Goal: Information Seeking & Learning: Learn about a topic

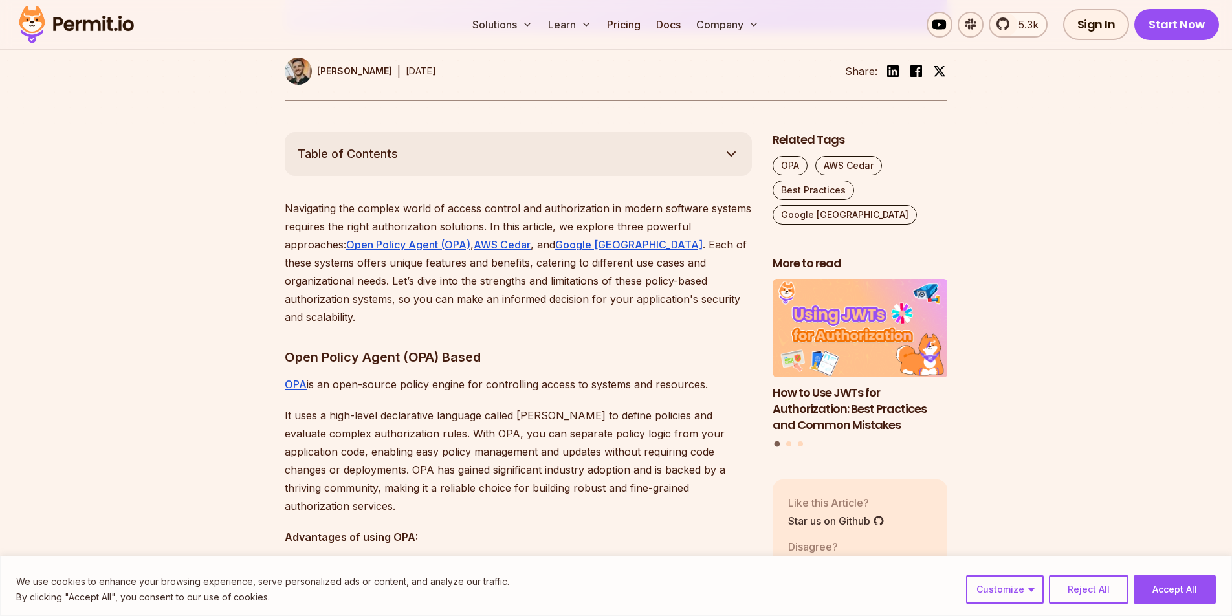
scroll to position [628, 0]
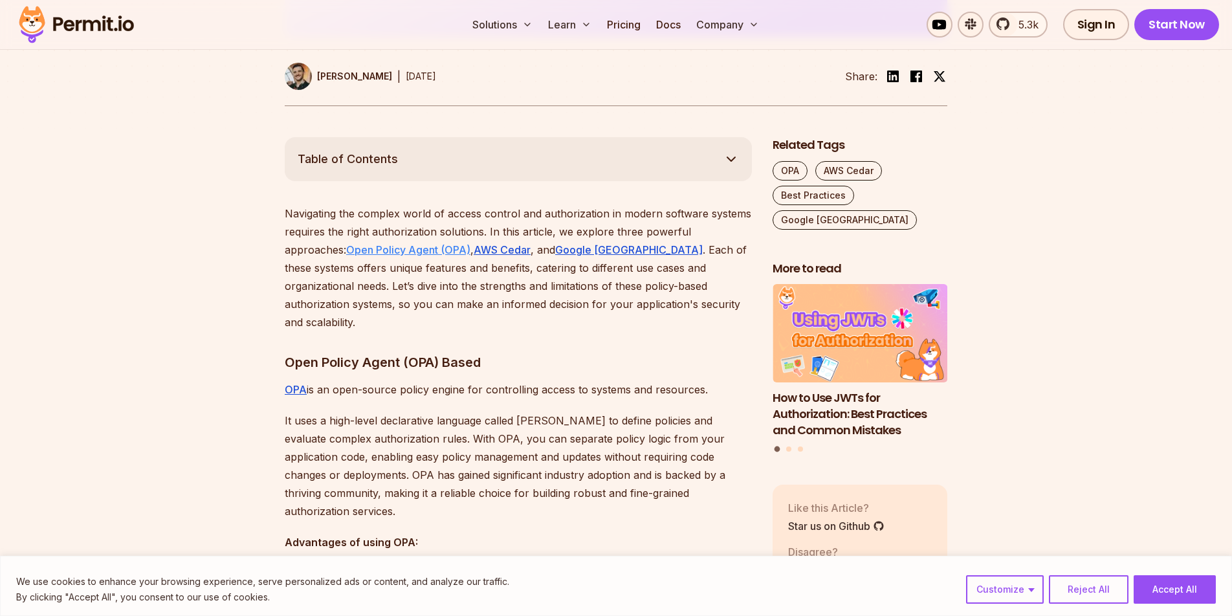
click at [419, 252] on u "Open Policy Agent (OPA)" at bounding box center [408, 249] width 124 height 13
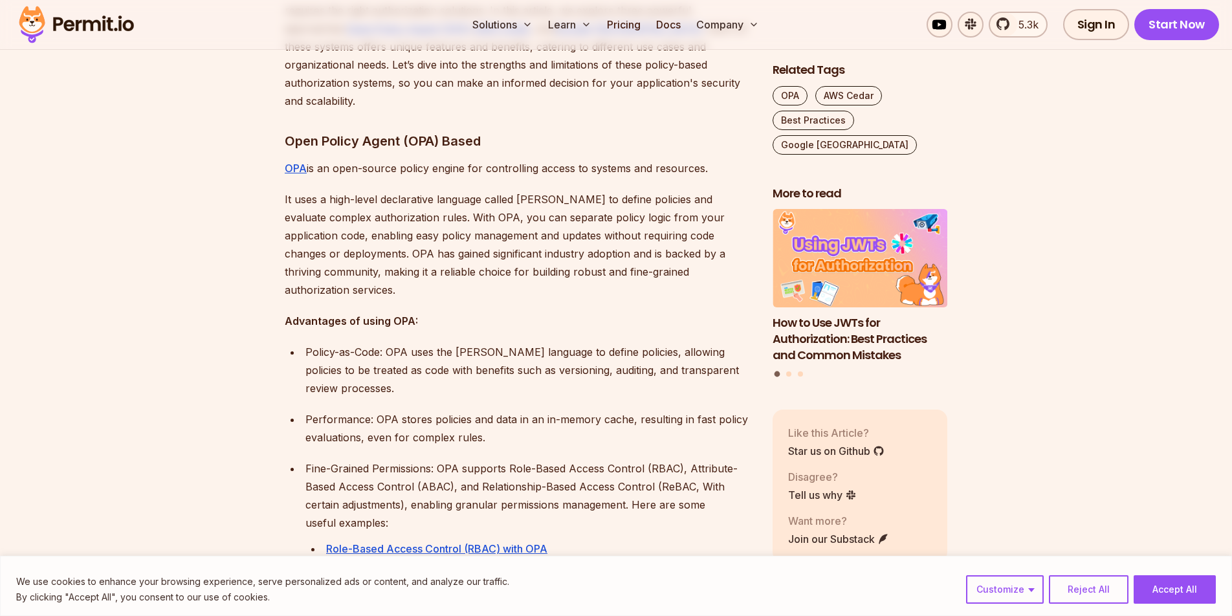
scroll to position [873, 0]
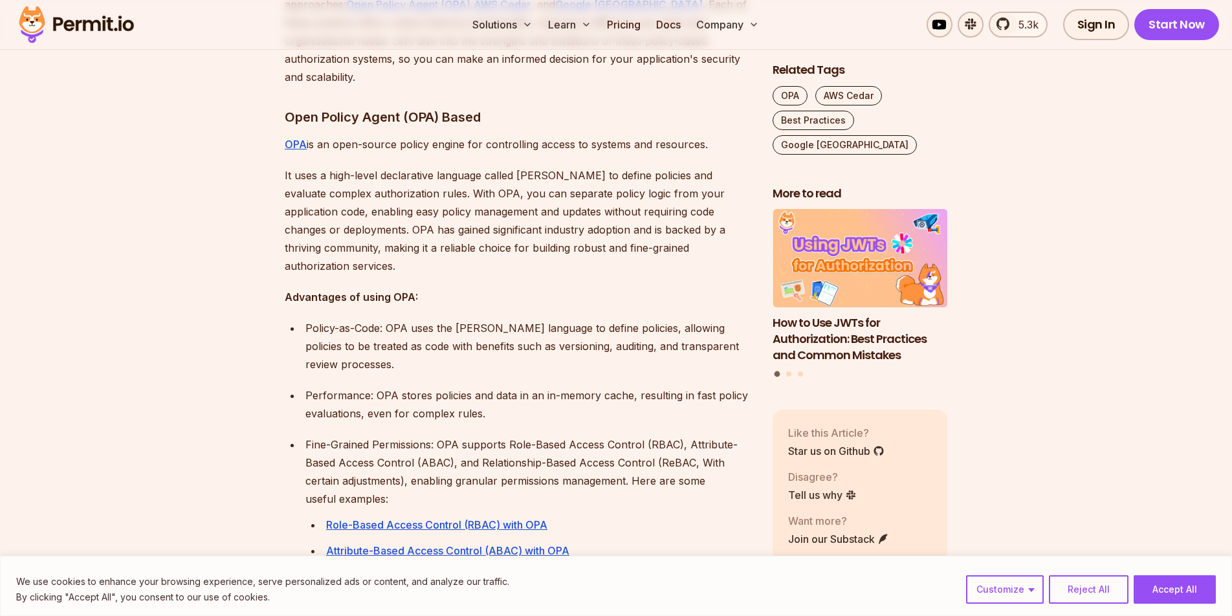
click at [547, 166] on p "It uses a high-level declarative language called Rego to define policies and ev…" at bounding box center [518, 220] width 467 height 109
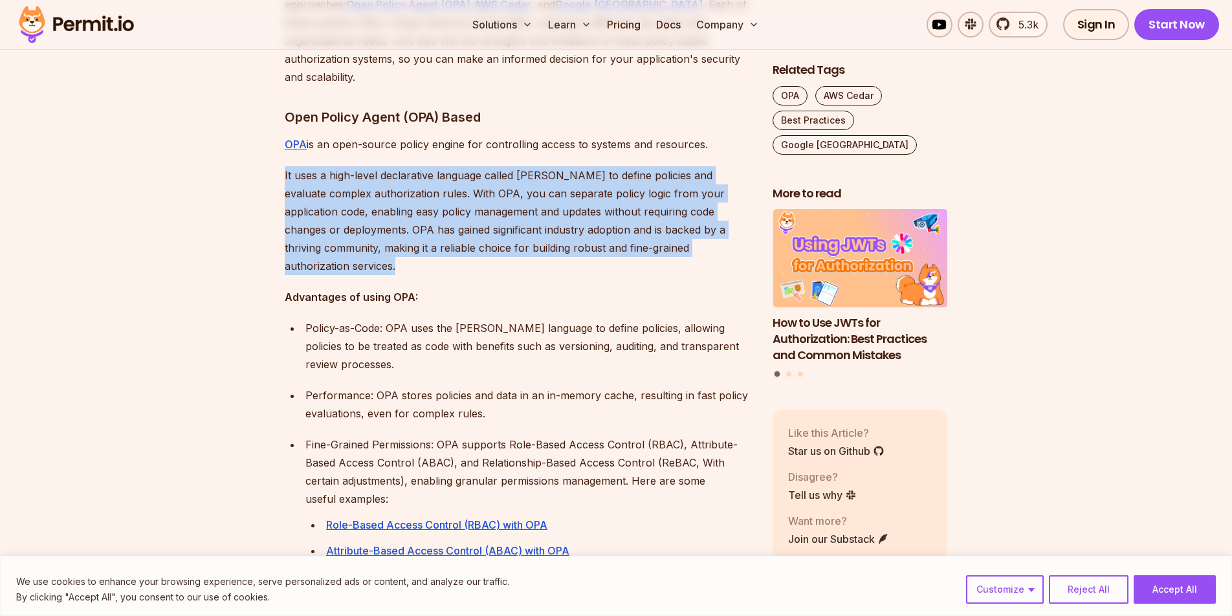
click at [547, 166] on p "It uses a high-level declarative language called Rego to define policies and ev…" at bounding box center [518, 220] width 467 height 109
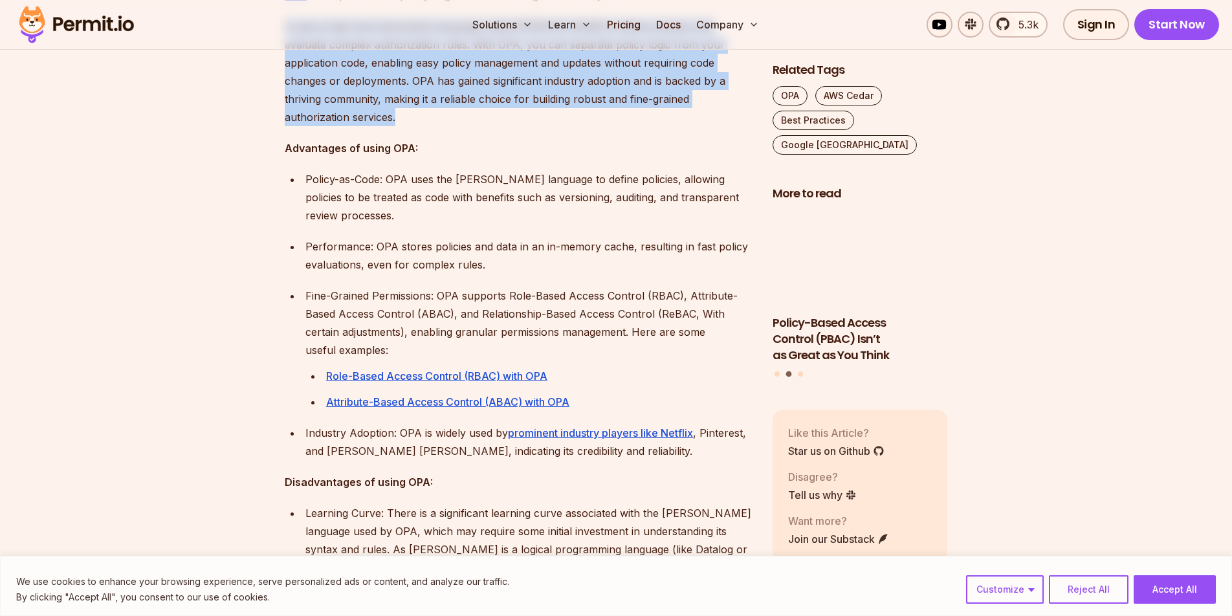
scroll to position [1104, 0]
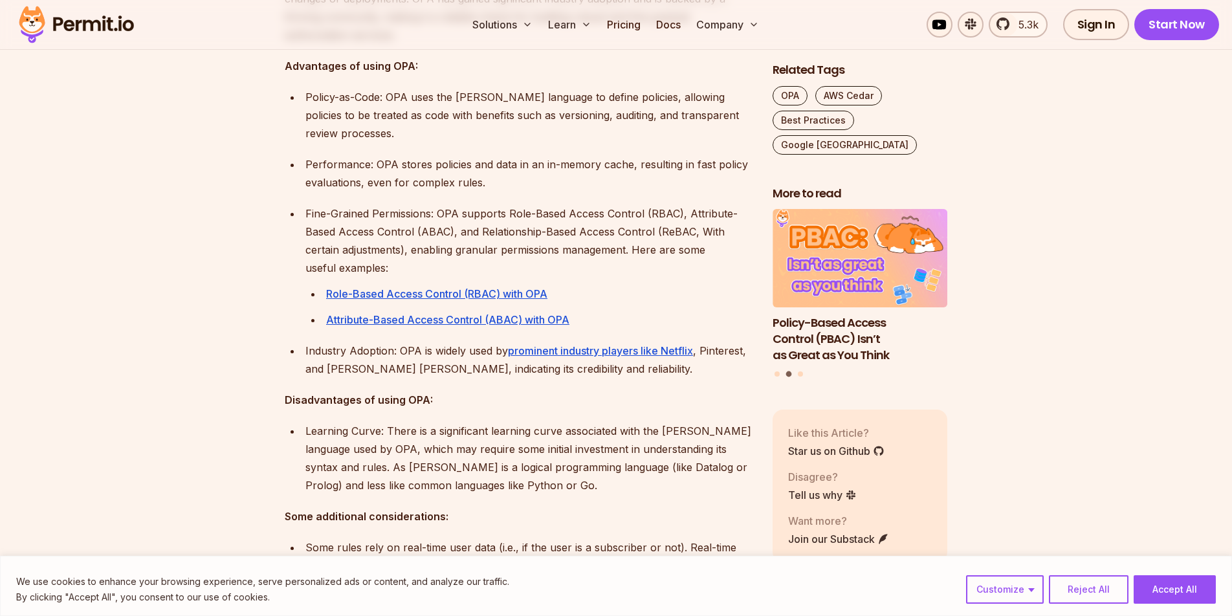
click at [437, 223] on p "Fine-Grained Permissions: OPA supports Role-Based Access Control (RBAC), Attrib…" at bounding box center [528, 240] width 447 height 72
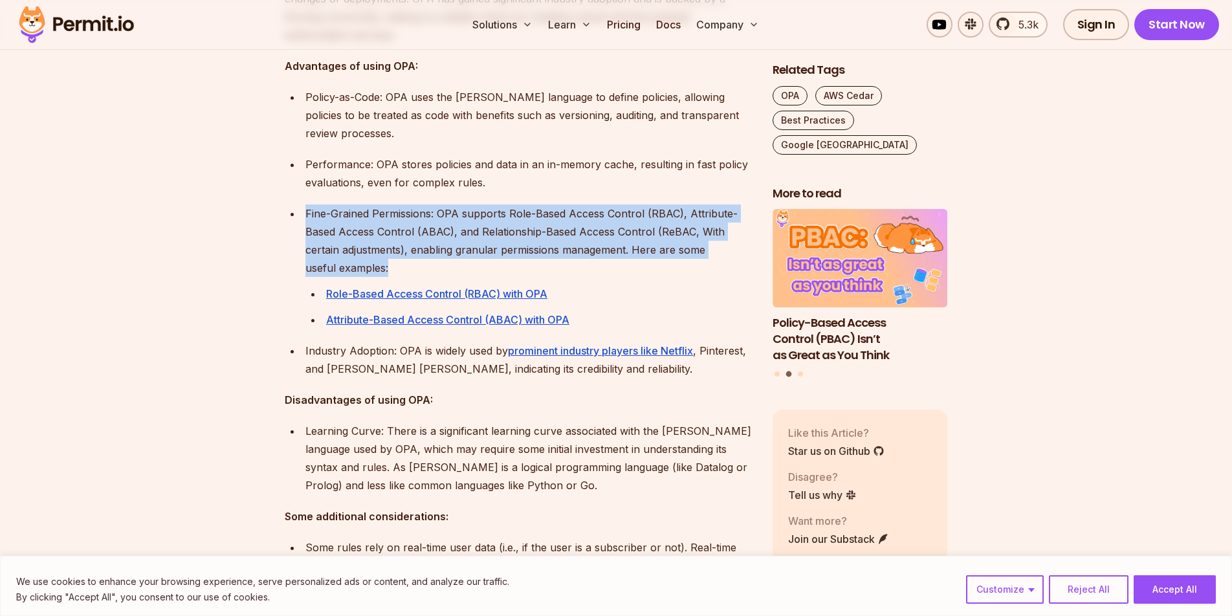
click at [437, 223] on p "Fine-Grained Permissions: OPA supports Role-Based Access Control (RBAC), Attrib…" at bounding box center [528, 240] width 447 height 72
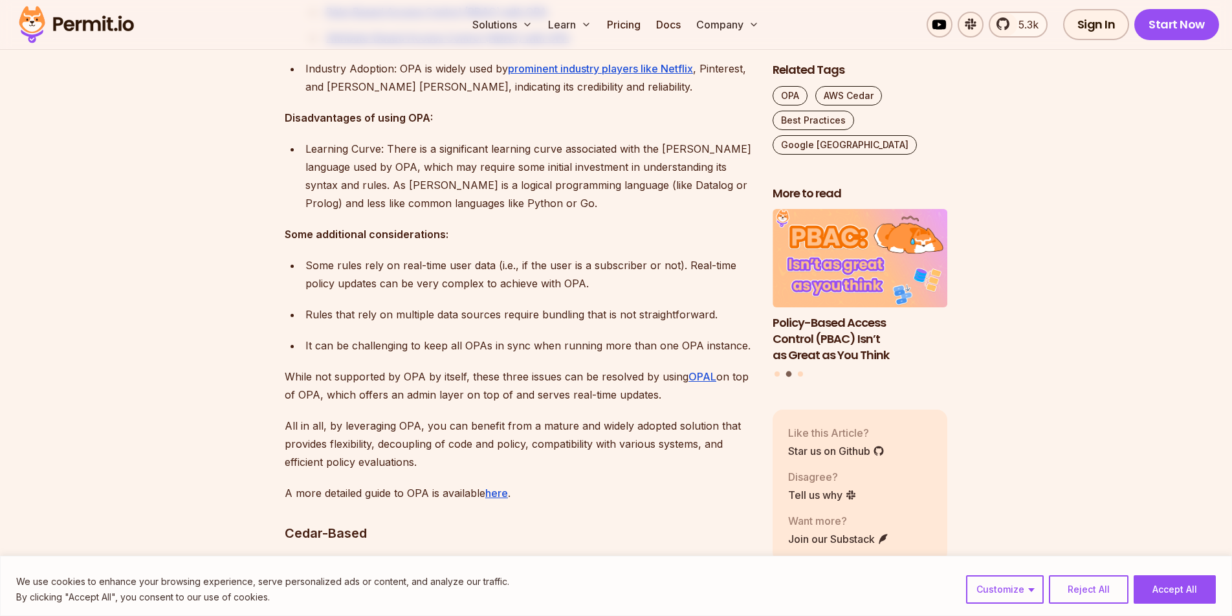
scroll to position [1400, 0]
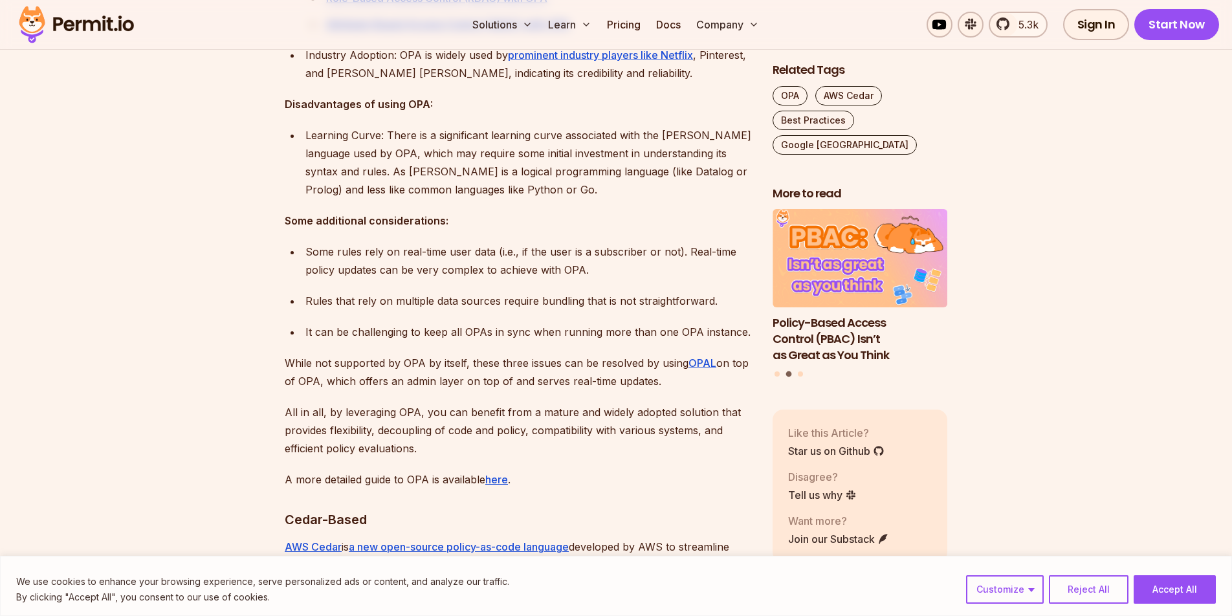
click at [411, 243] on p "Some rules rely on real-time user data (i.e., if the user is a subscriber or no…" at bounding box center [528, 261] width 447 height 36
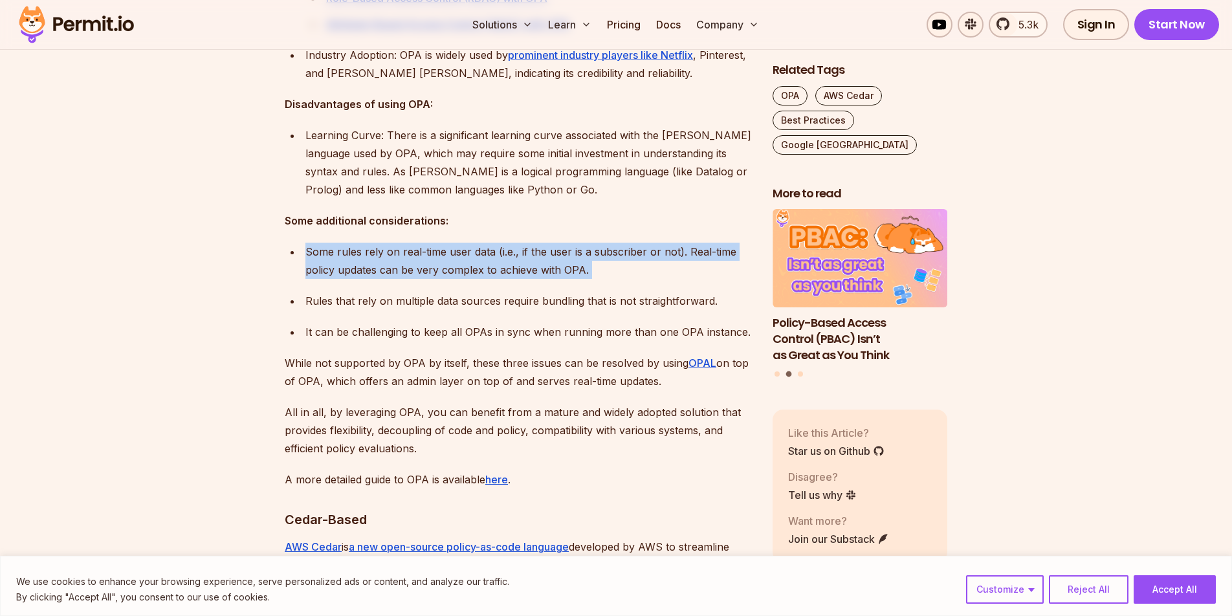
click at [411, 243] on p "Some rules rely on real-time user data (i.e., if the user is a subscriber or no…" at bounding box center [528, 261] width 447 height 36
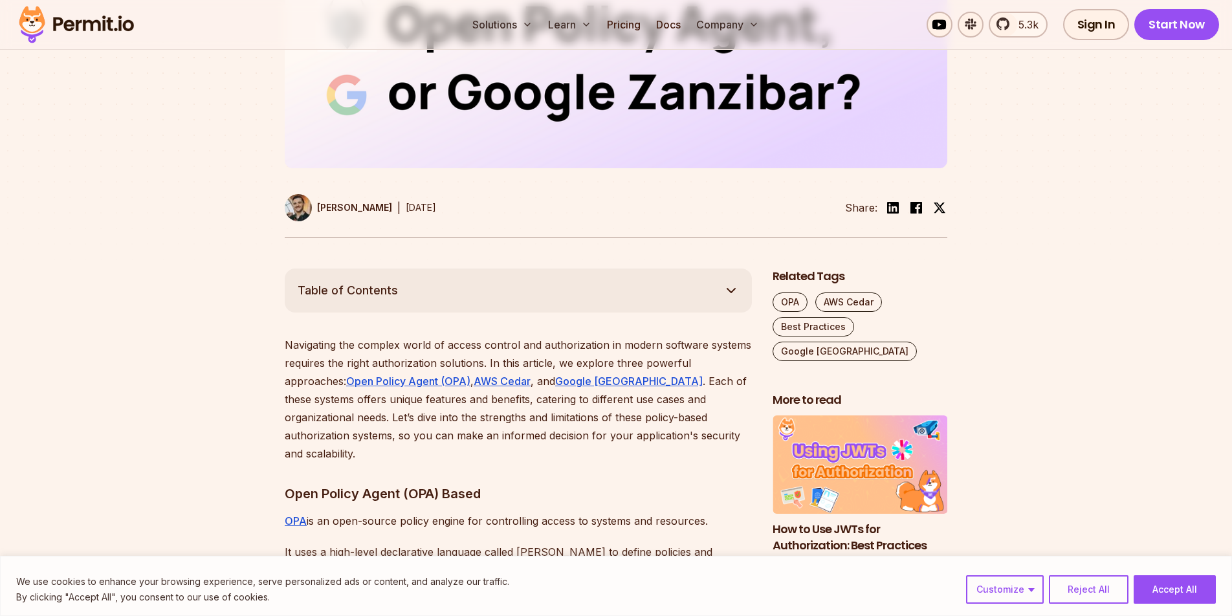
scroll to position [642, 0]
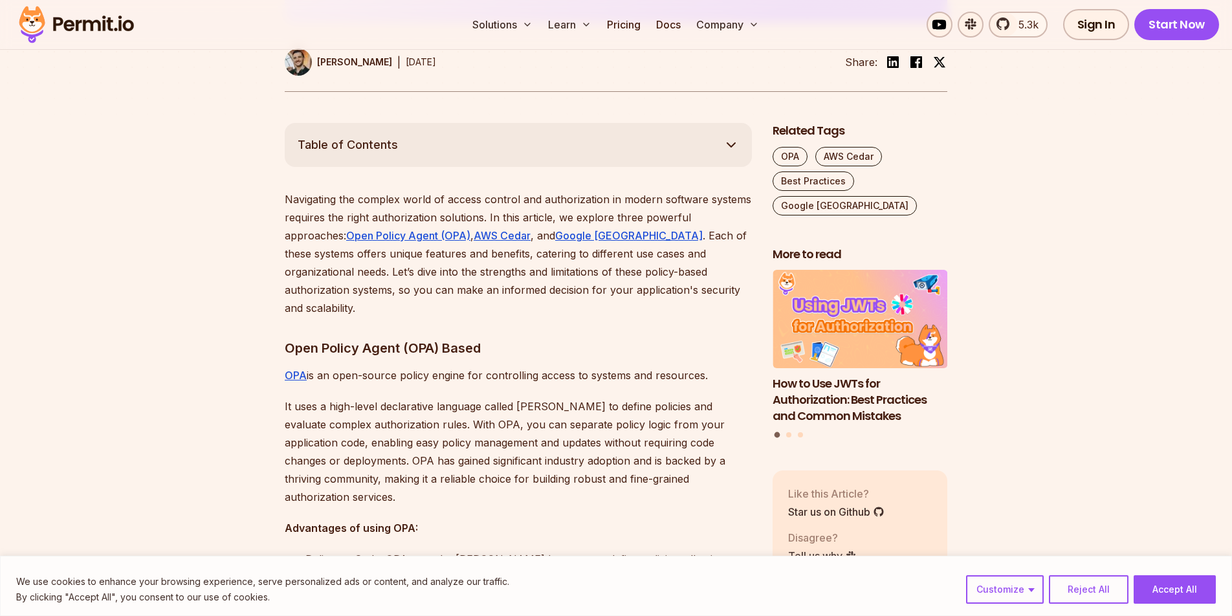
click at [396, 206] on p "Navigating the complex world of access control and authorization in modern soft…" at bounding box center [518, 253] width 467 height 127
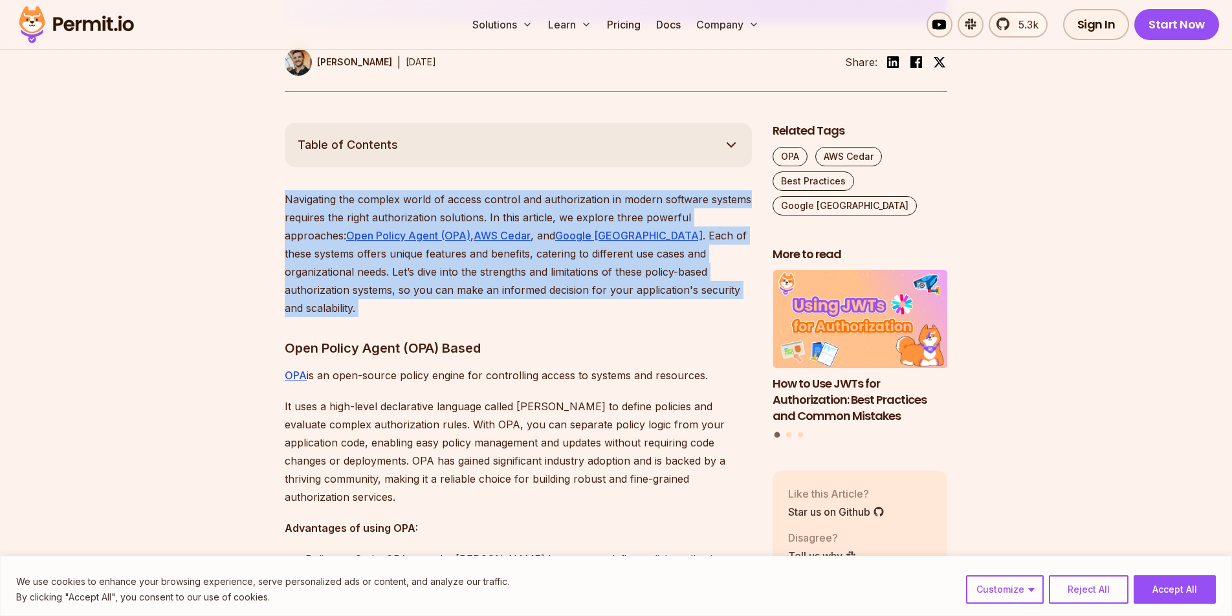
click at [396, 206] on p "Navigating the complex world of access control and authorization in modern soft…" at bounding box center [518, 253] width 467 height 127
click at [426, 200] on p "Navigating the complex world of access control and authorization in modern soft…" at bounding box center [518, 253] width 467 height 127
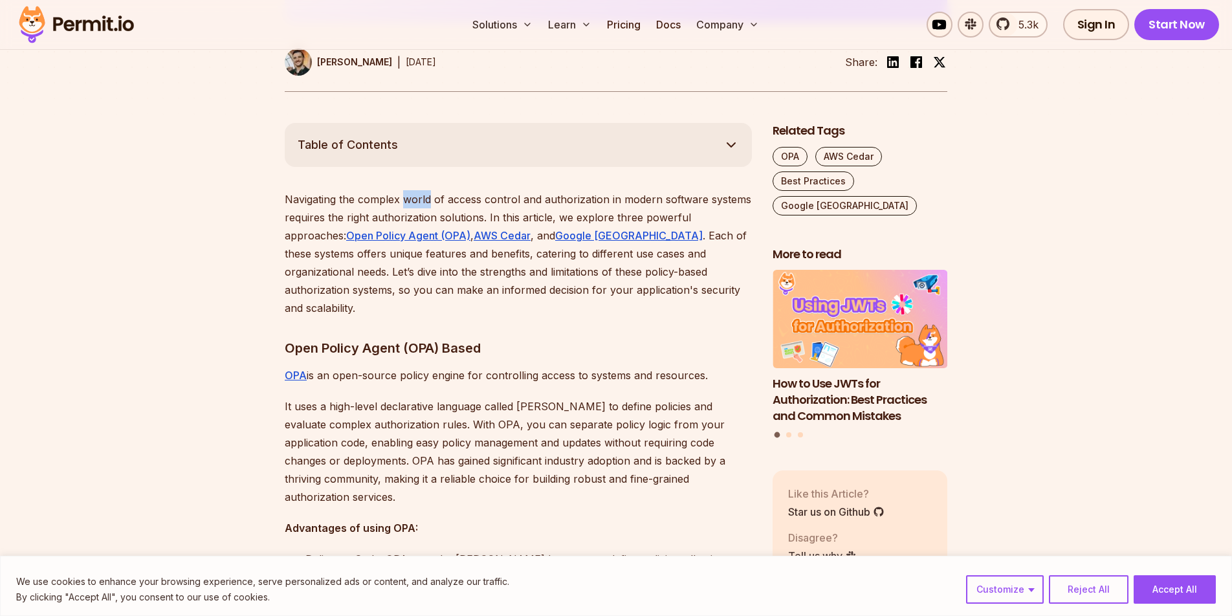
click at [426, 200] on p "Navigating the complex world of access control and authorization in modern soft…" at bounding box center [518, 253] width 467 height 127
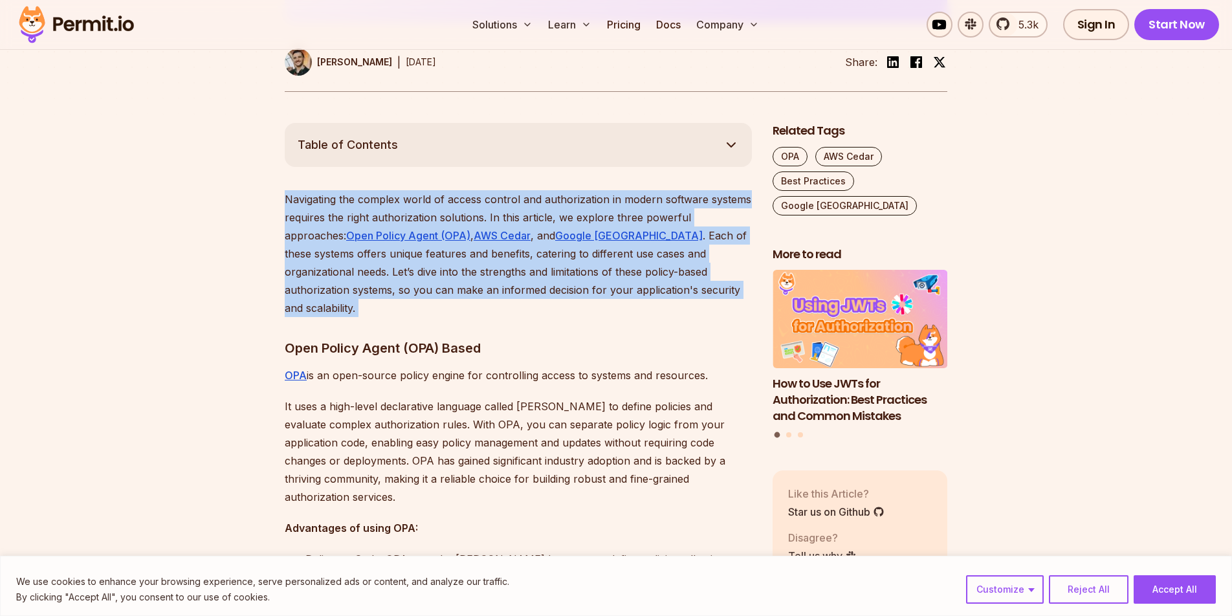
click at [426, 200] on p "Navigating the complex world of access control and authorization in modern soft…" at bounding box center [518, 253] width 467 height 127
click at [592, 274] on p "Navigating the complex world of access control and authorization in modern soft…" at bounding box center [518, 253] width 467 height 127
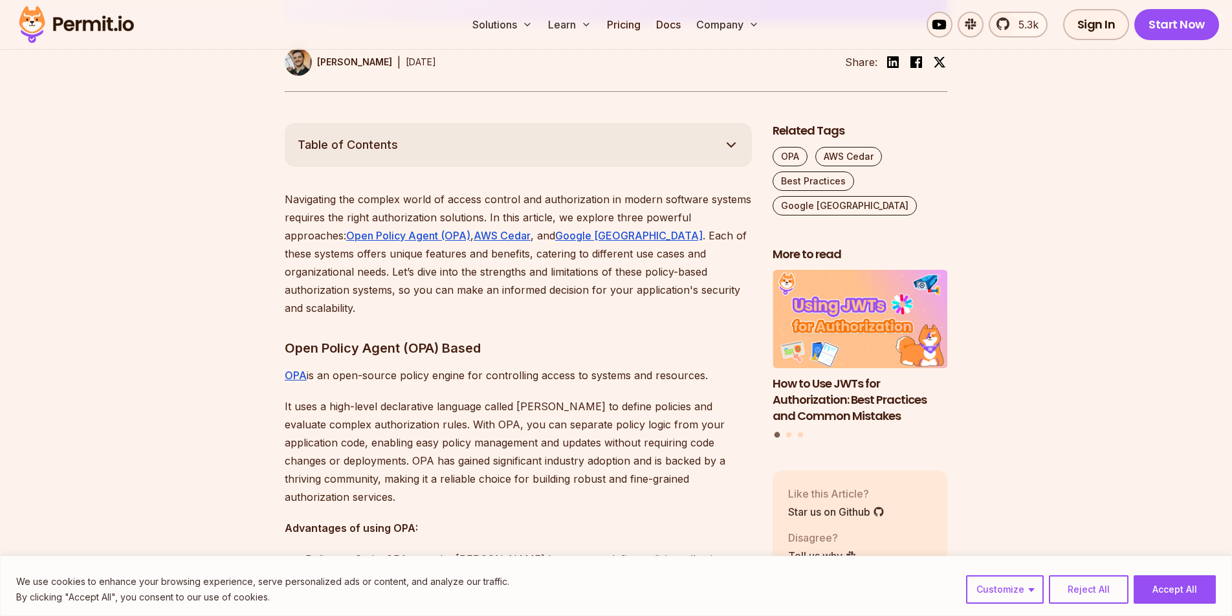
click at [451, 258] on p "Navigating the complex world of access control and authorization in modern soft…" at bounding box center [518, 253] width 467 height 127
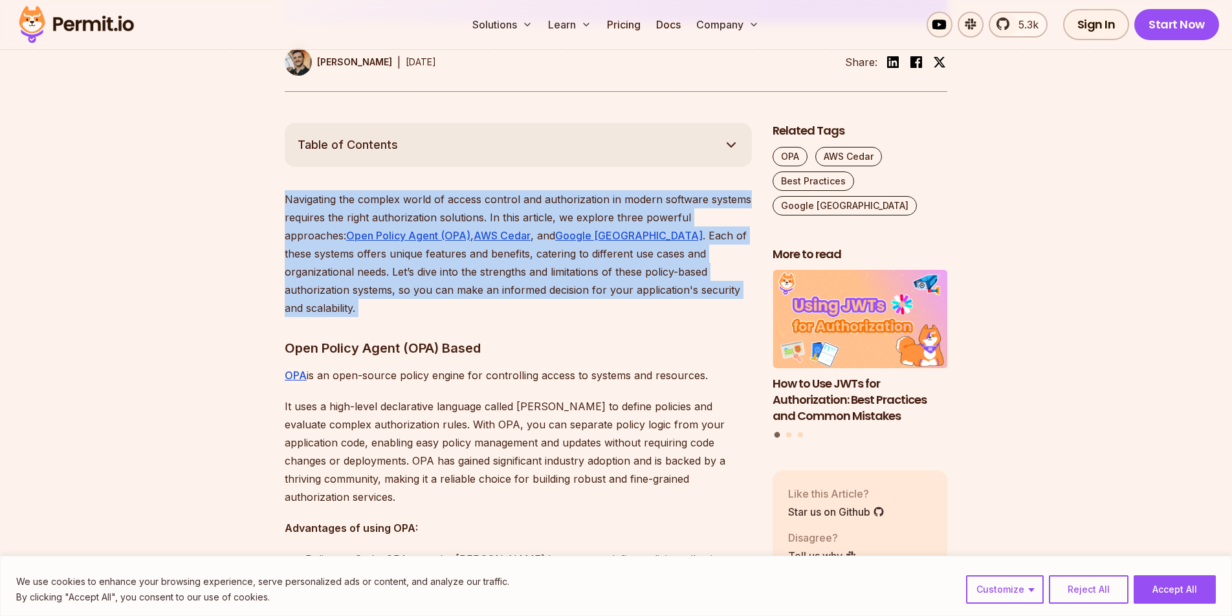
click at [451, 258] on p "Navigating the complex world of access control and authorization in modern soft…" at bounding box center [518, 253] width 467 height 127
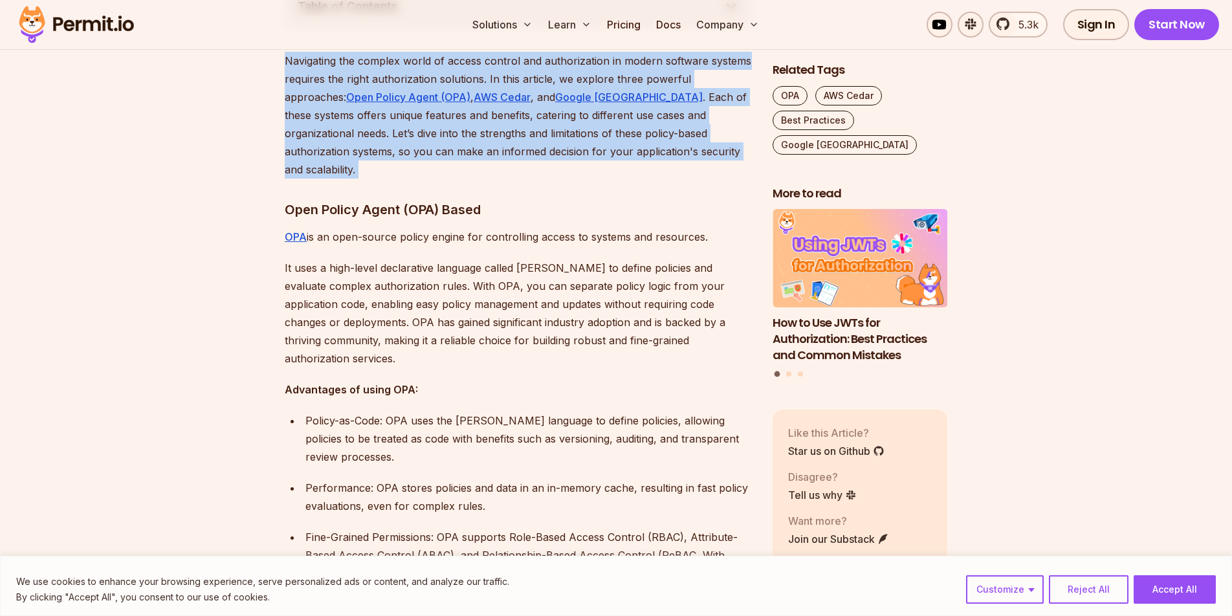
scroll to position [786, 0]
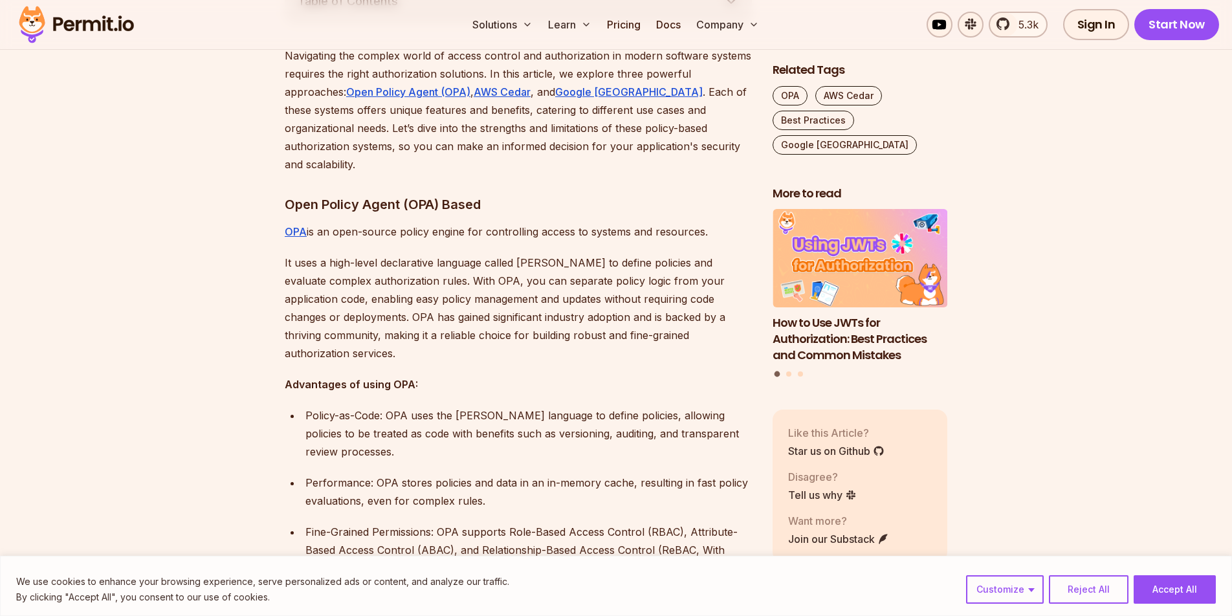
click at [400, 266] on p "It uses a high-level declarative language called Rego to define policies and ev…" at bounding box center [518, 308] width 467 height 109
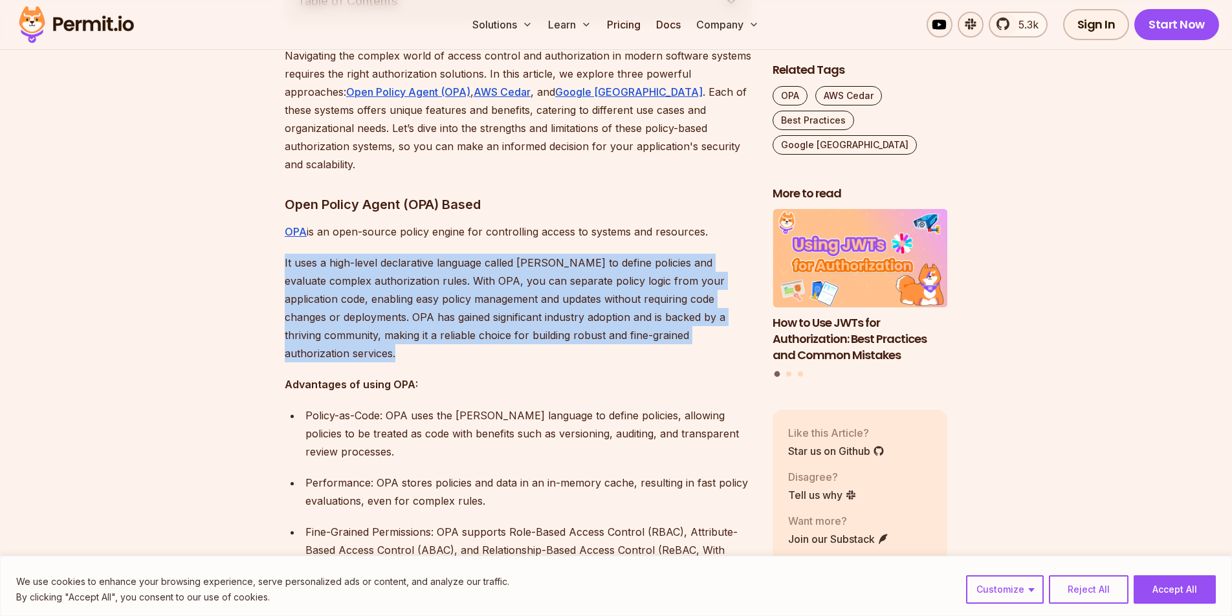
click at [400, 266] on p "It uses a high-level declarative language called Rego to define policies and ev…" at bounding box center [518, 308] width 467 height 109
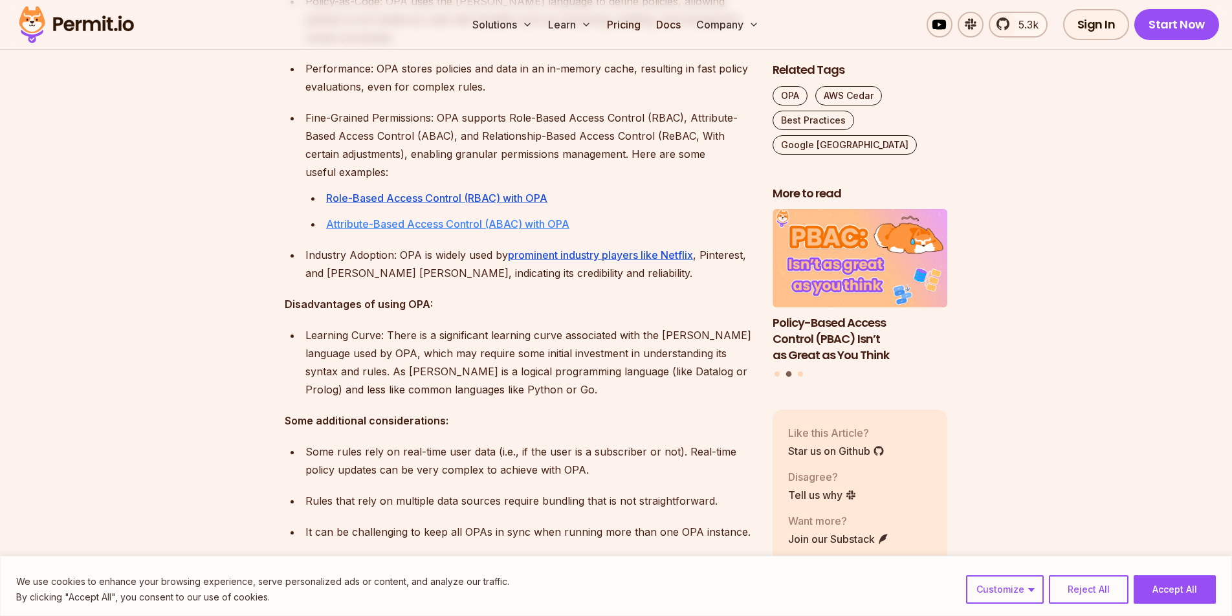
scroll to position [1306, 0]
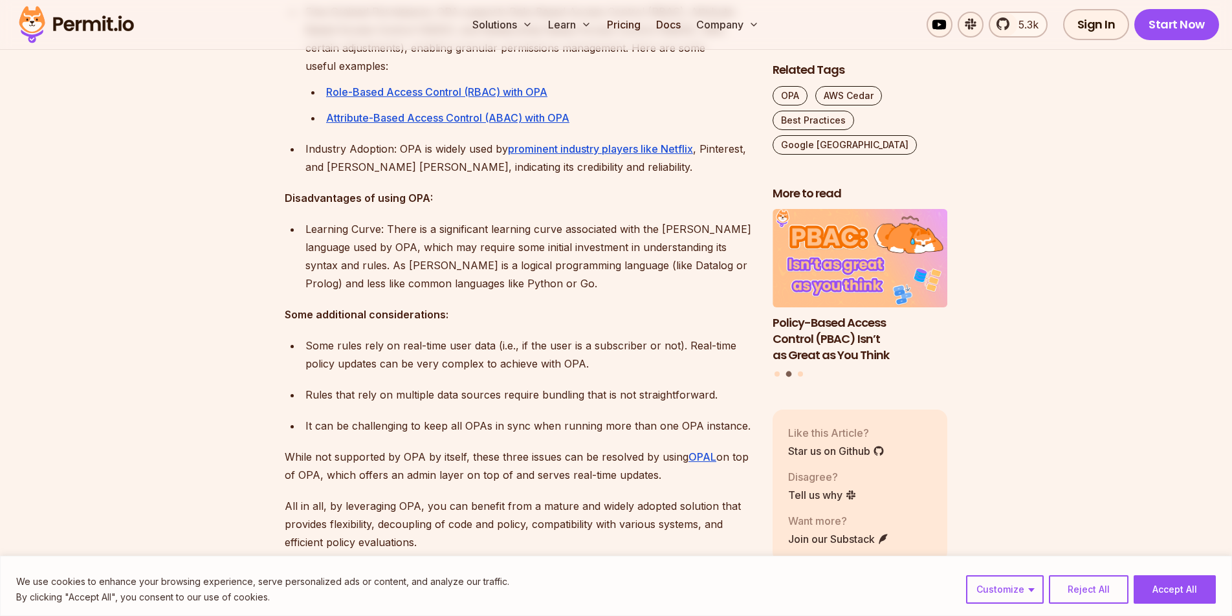
click at [503, 346] on p "Some rules rely on real-time user data (i.e., if the user is a subscriber or no…" at bounding box center [528, 355] width 447 height 36
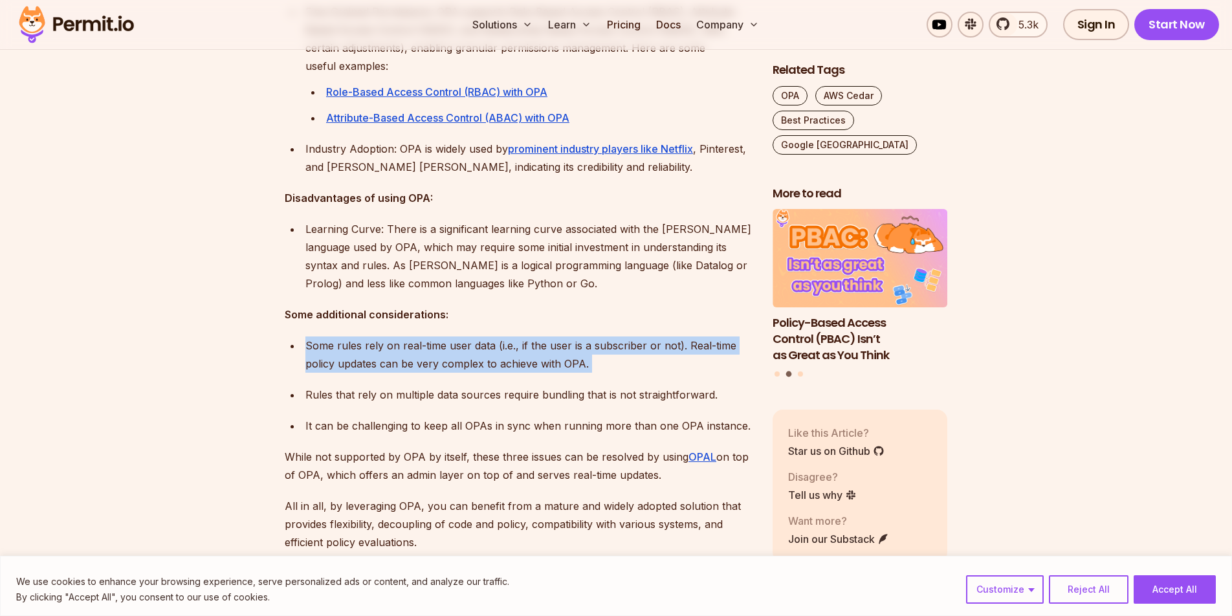
click at [503, 346] on p "Some rules rely on real-time user data (i.e., if the user is a subscriber or no…" at bounding box center [528, 355] width 447 height 36
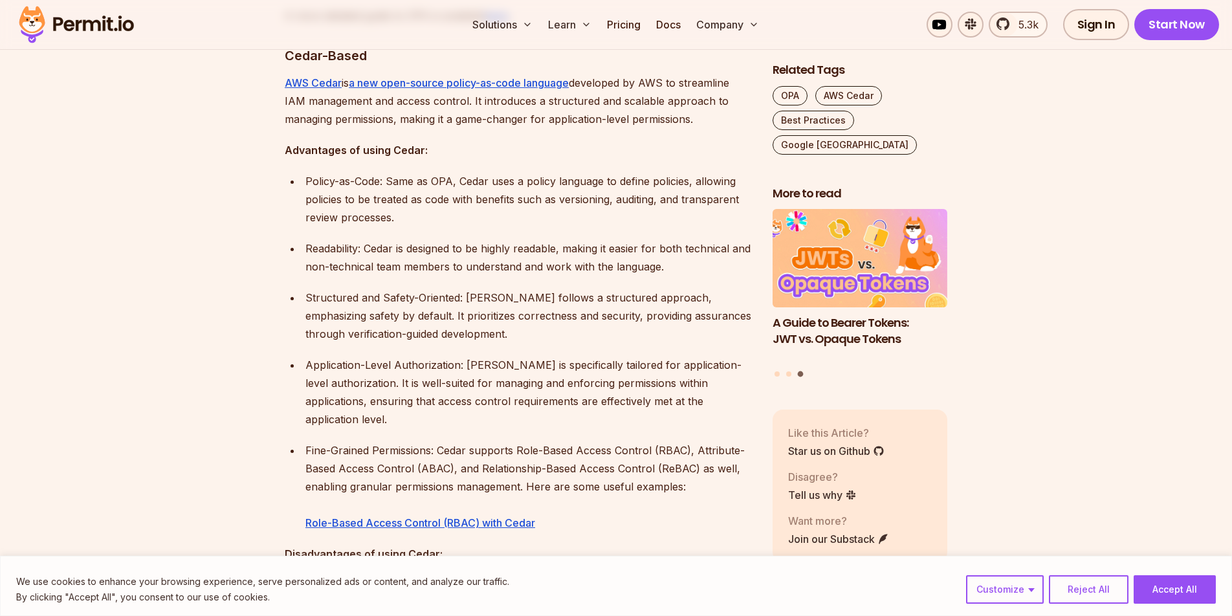
scroll to position [1983, 0]
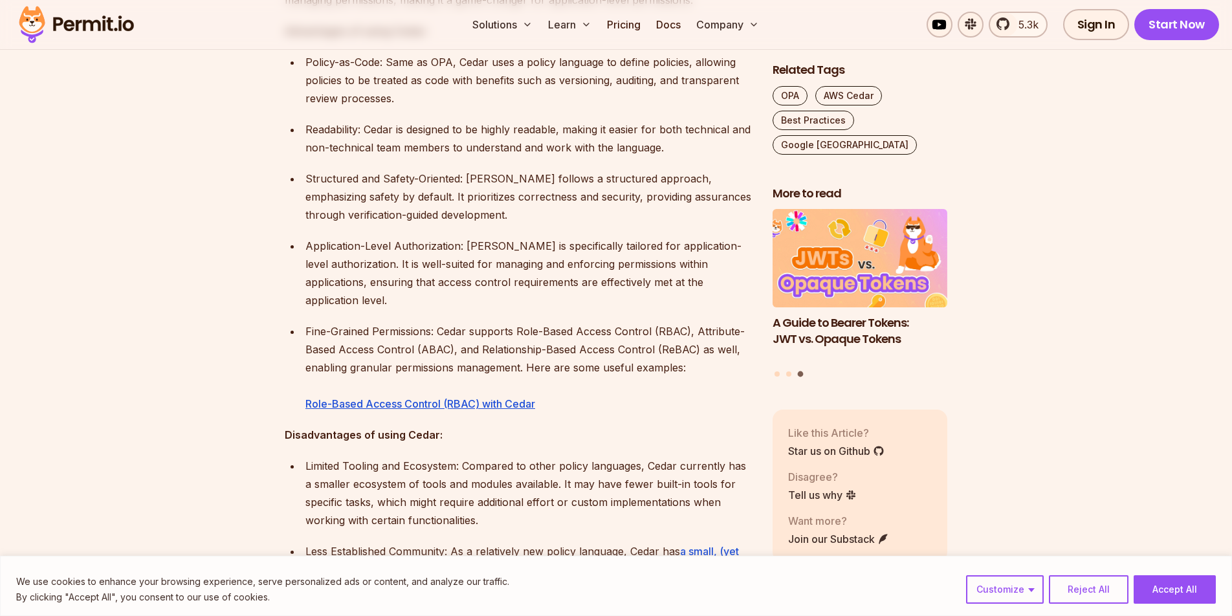
click at [416, 322] on p "Fine-Grained Permissions: Cedar supports Role-Based Access Control (RBAC), Attr…" at bounding box center [528, 367] width 447 height 91
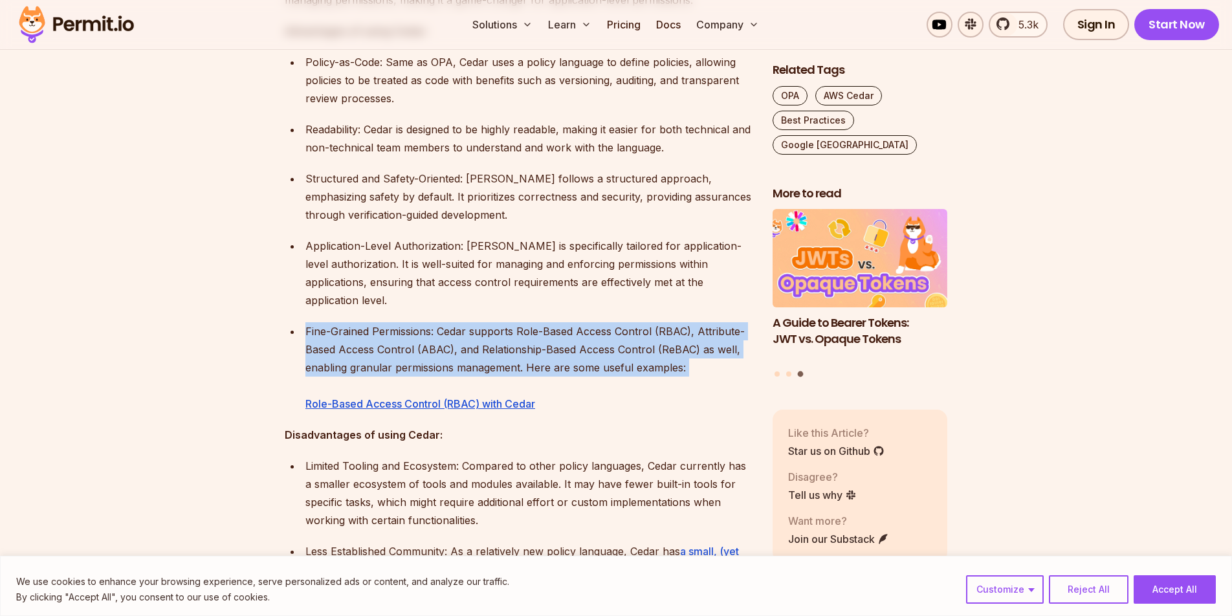
click at [416, 322] on p "Fine-Grained Permissions: Cedar supports Role-Based Access Control (RBAC), Attr…" at bounding box center [528, 367] width 447 height 91
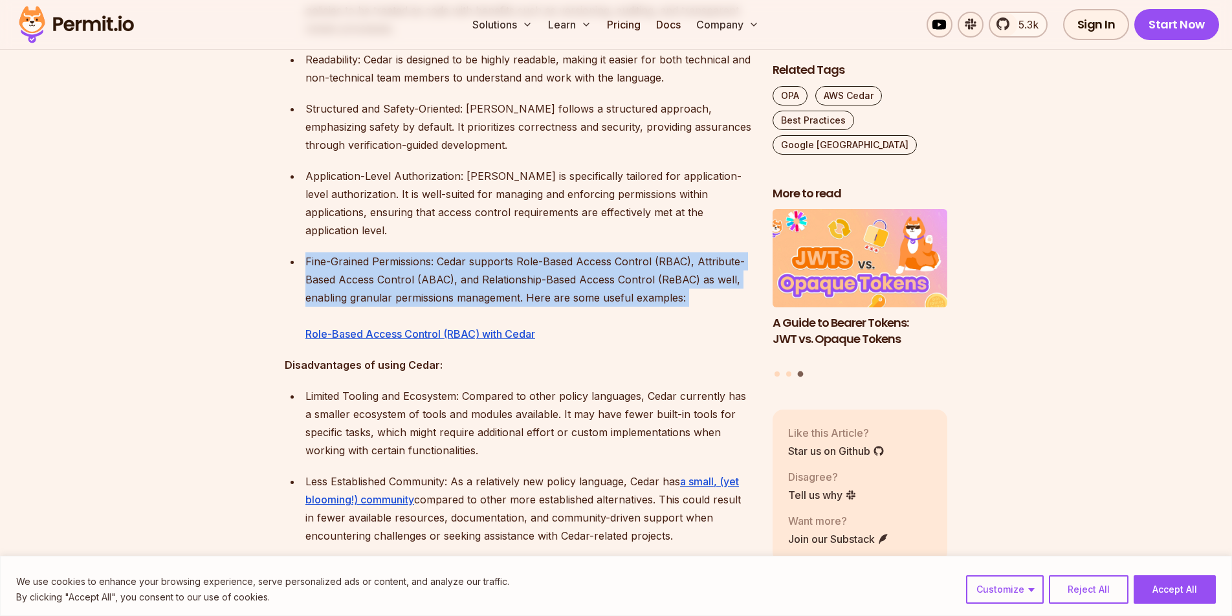
scroll to position [2060, 0]
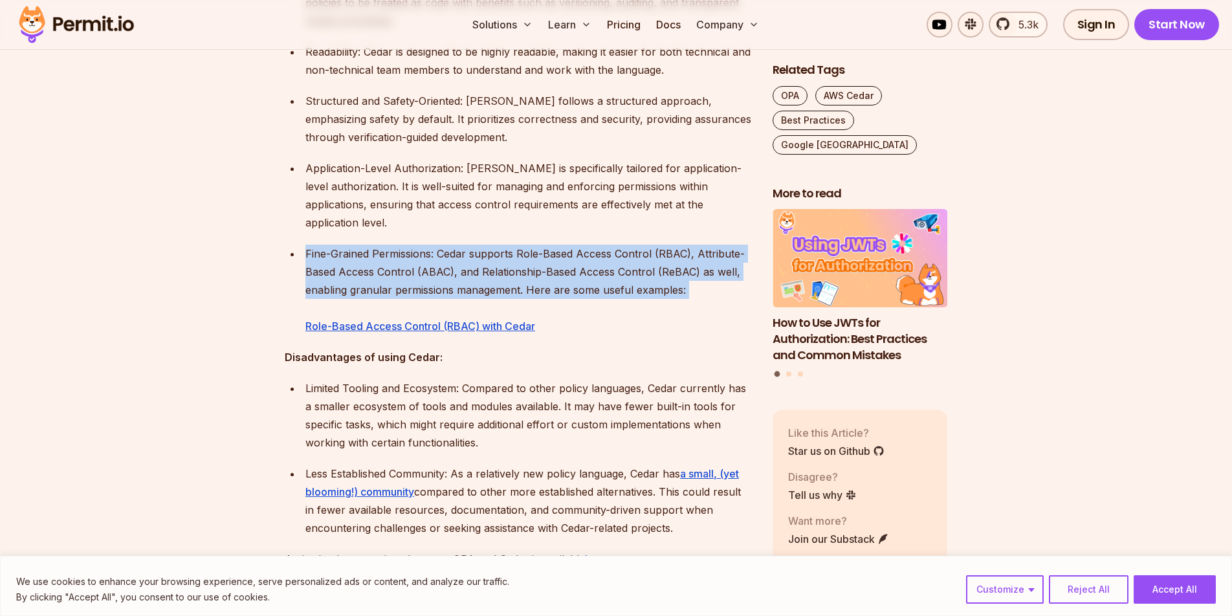
click at [437, 247] on p "Fine-Grained Permissions: Cedar supports Role-Based Access Control (RBAC), Attr…" at bounding box center [528, 290] width 447 height 91
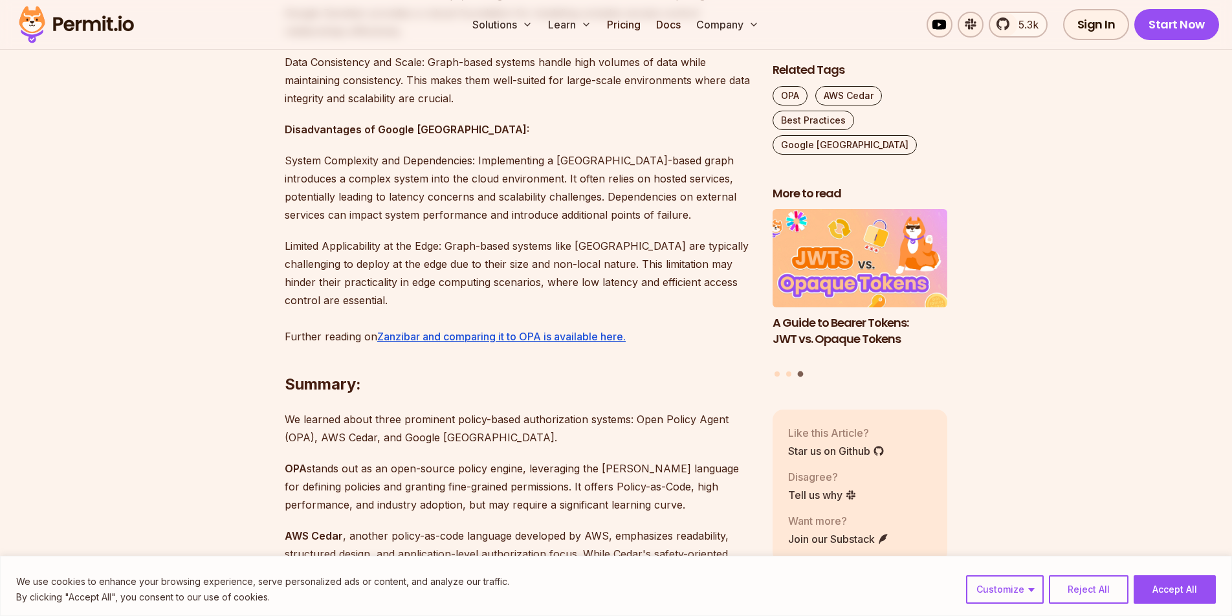
scroll to position [2806, 0]
